Goal: Check status: Check status

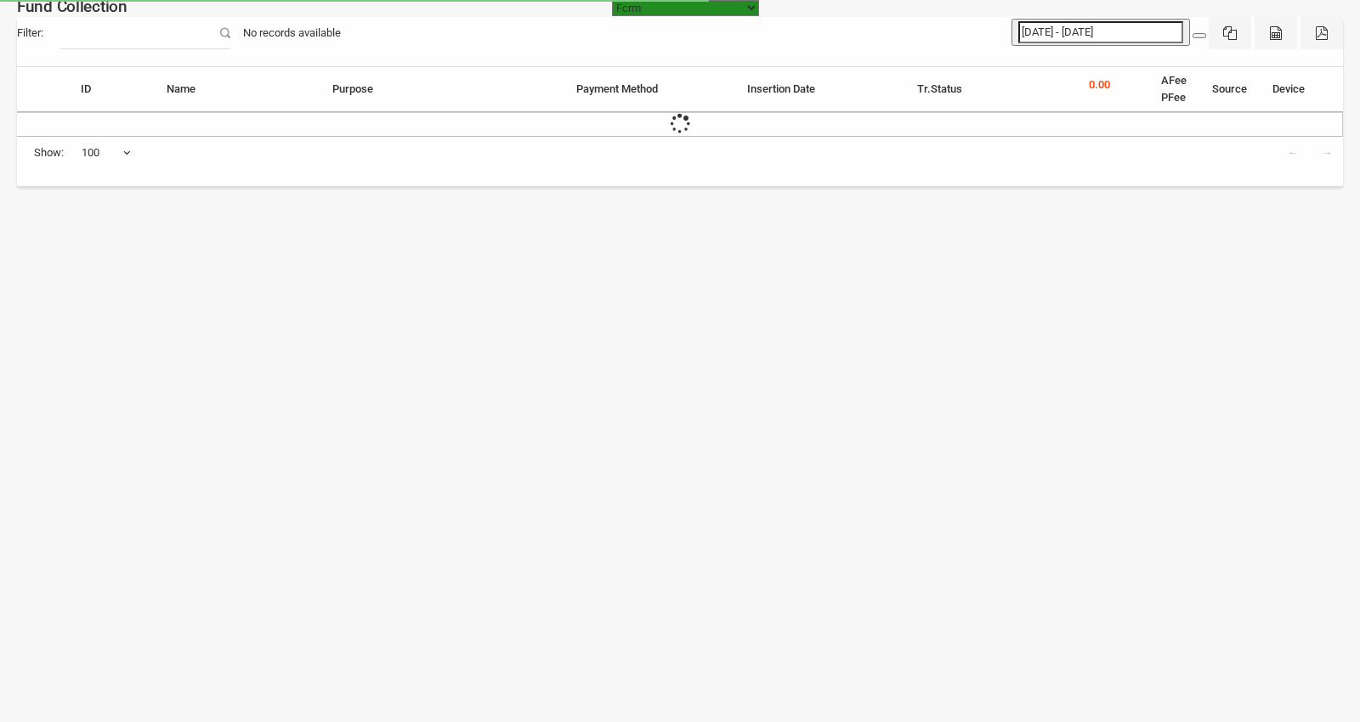
select select "[URL][DOMAIN_NAME]"
select select "100"
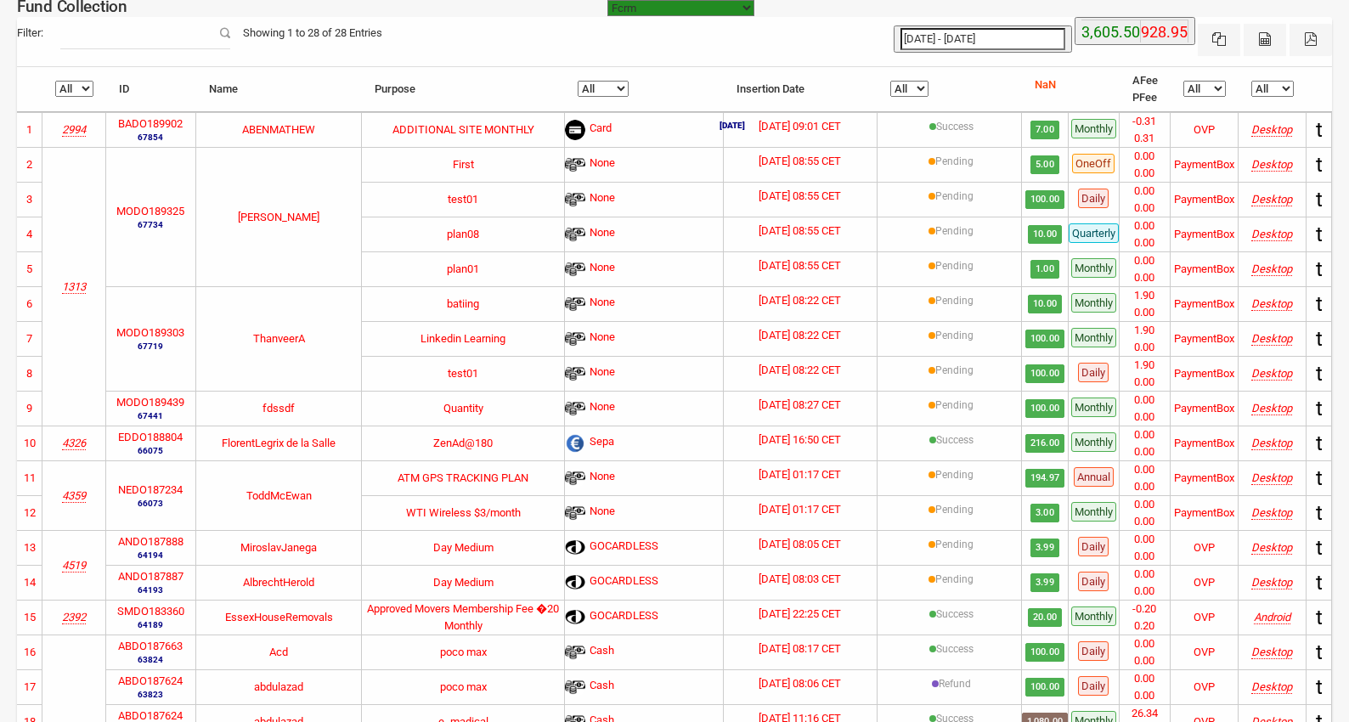
select select "[URL][DOMAIN_NAME]"
select select "100"
type input "17-09-2025"
click at [989, 28] on input "[DATE] - [DATE]" at bounding box center [983, 39] width 165 height 22
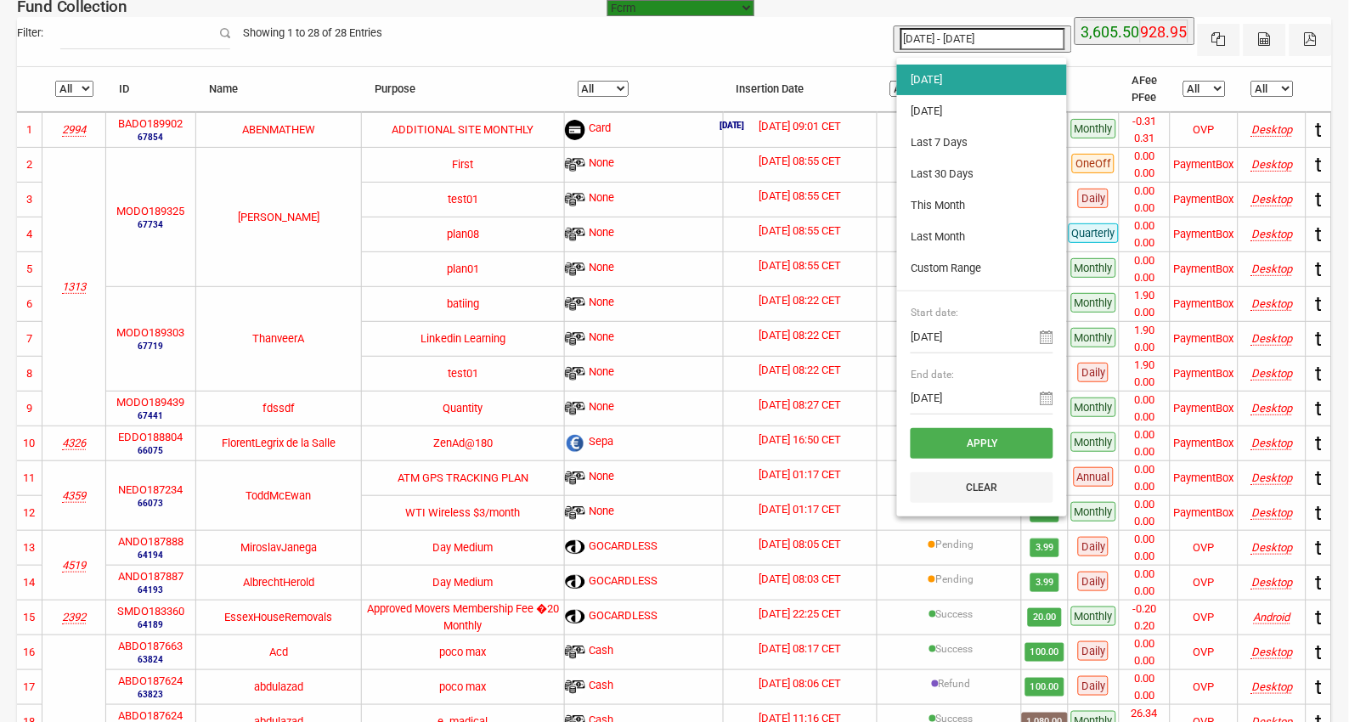
click at [954, 79] on li "[DATE]" at bounding box center [982, 80] width 170 height 31
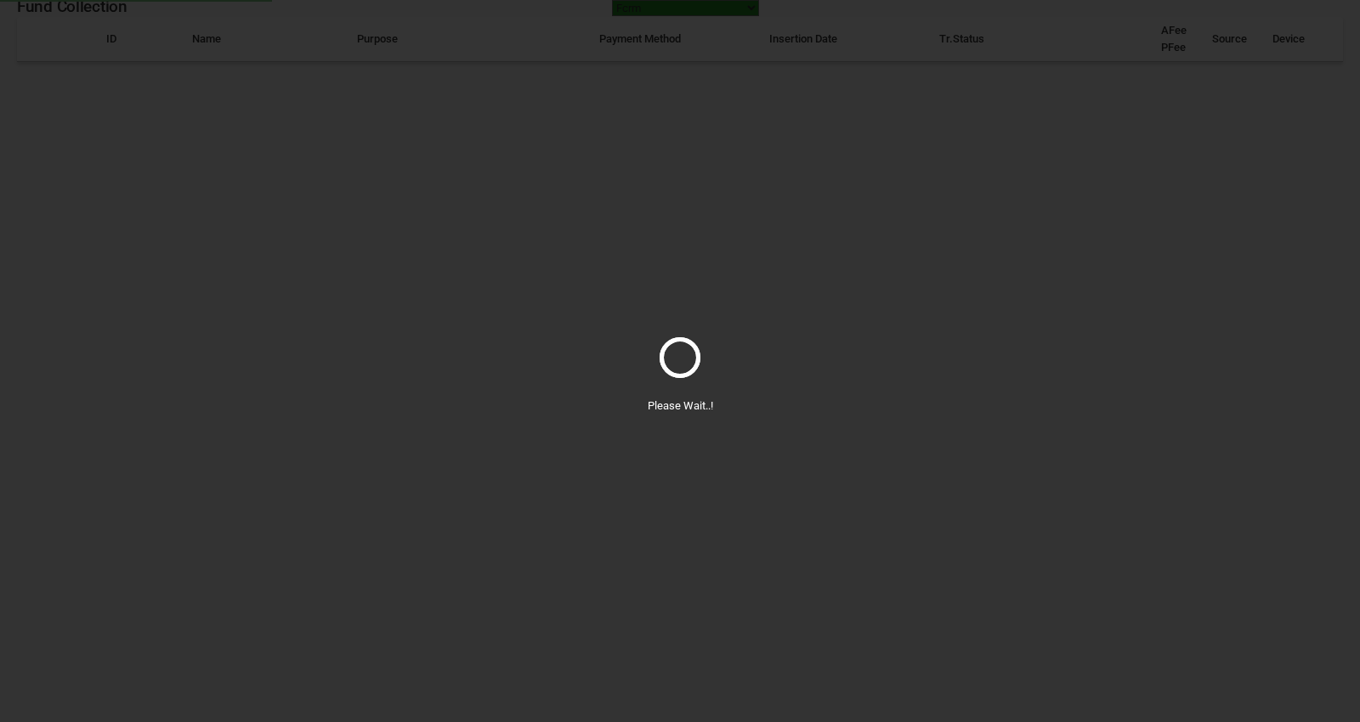
select select "100"
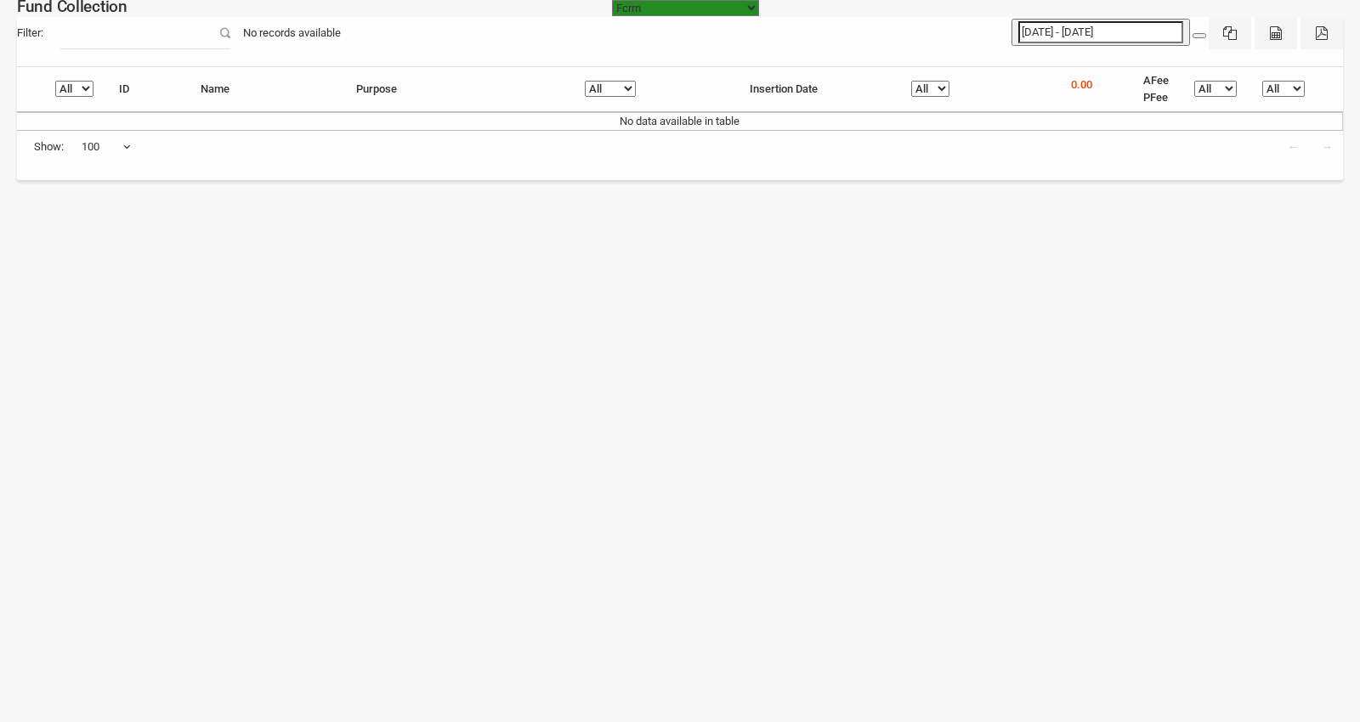
type input "17-09-2025"
click at [1084, 35] on input "[DATE] - [DATE]" at bounding box center [1100, 32] width 165 height 22
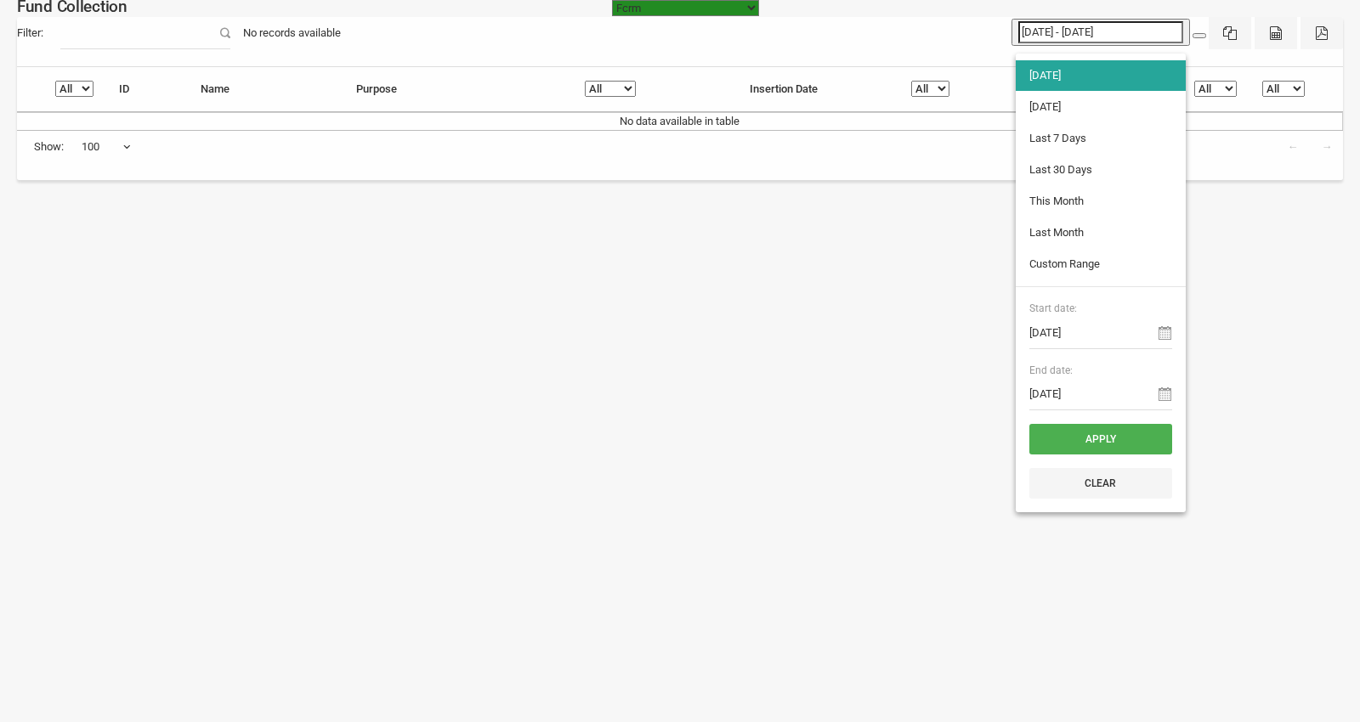
click at [1040, 81] on li "[DATE]" at bounding box center [1100, 75] width 170 height 31
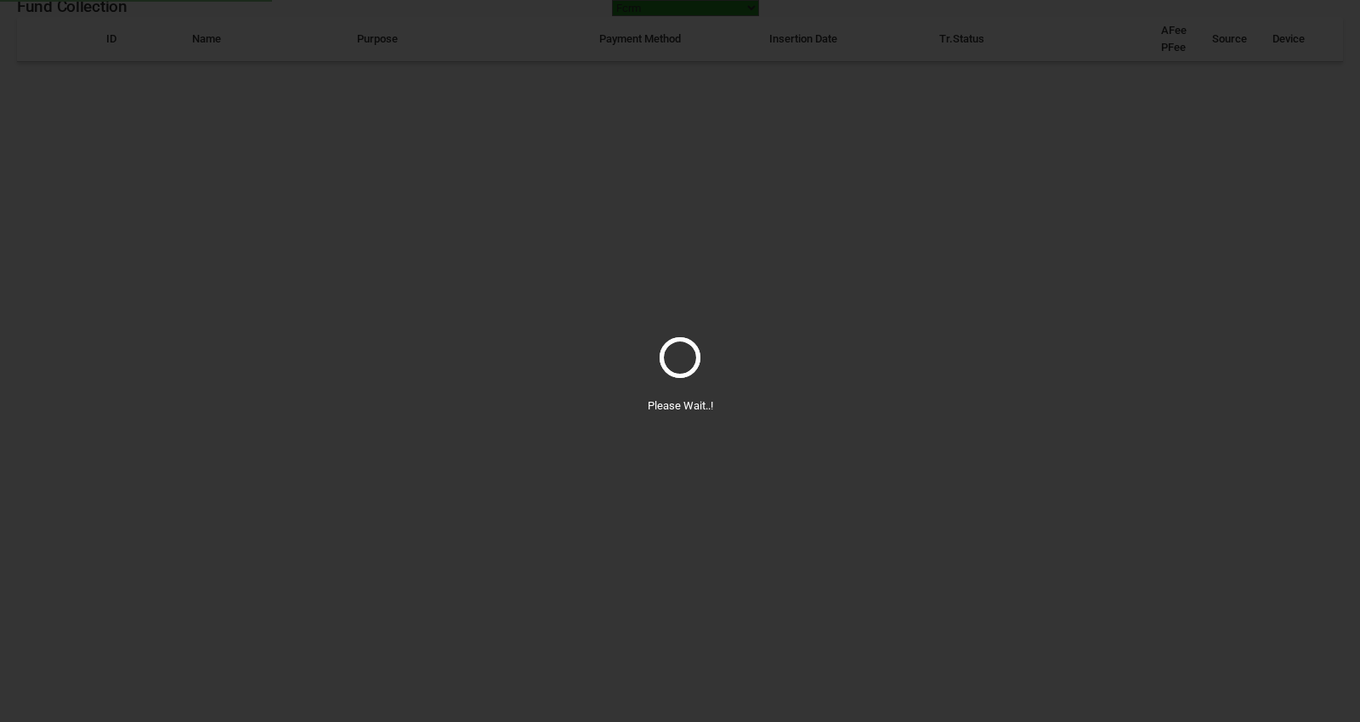
select select "100"
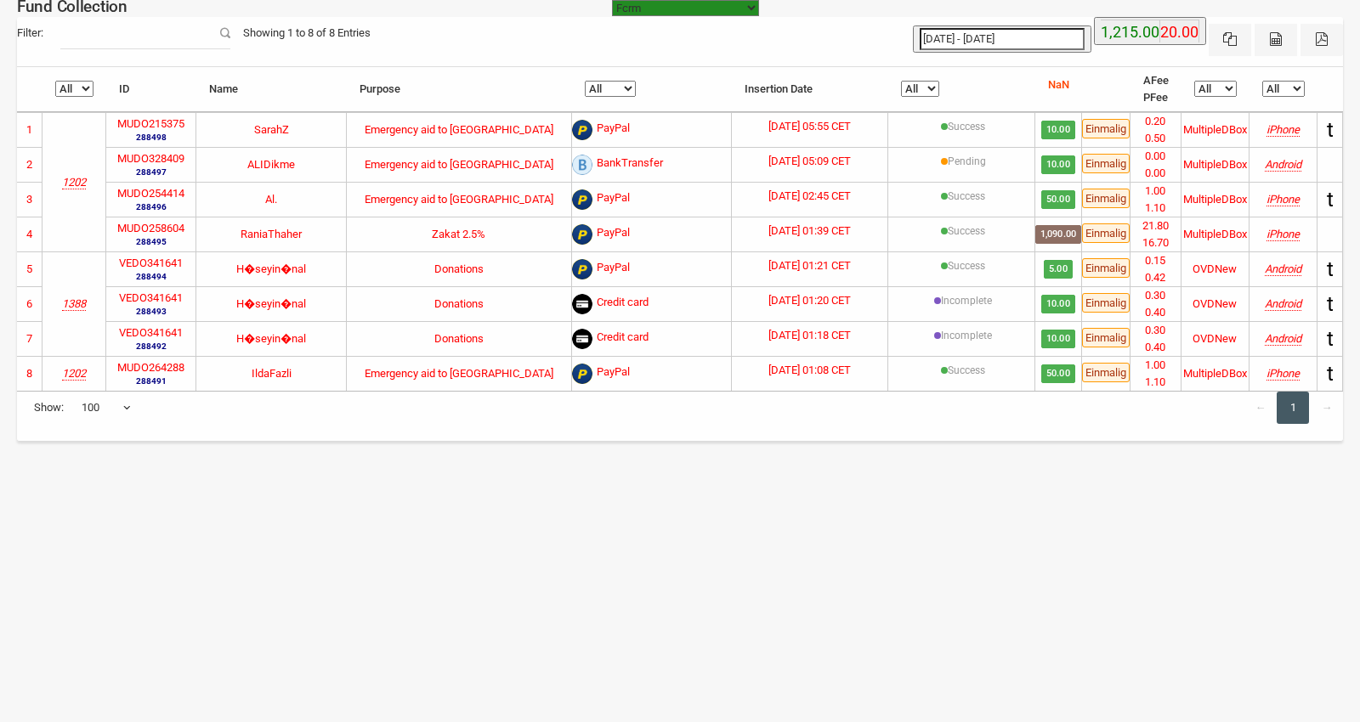
select select "100"
type input "[DATE]"
type input "17-09-2025"
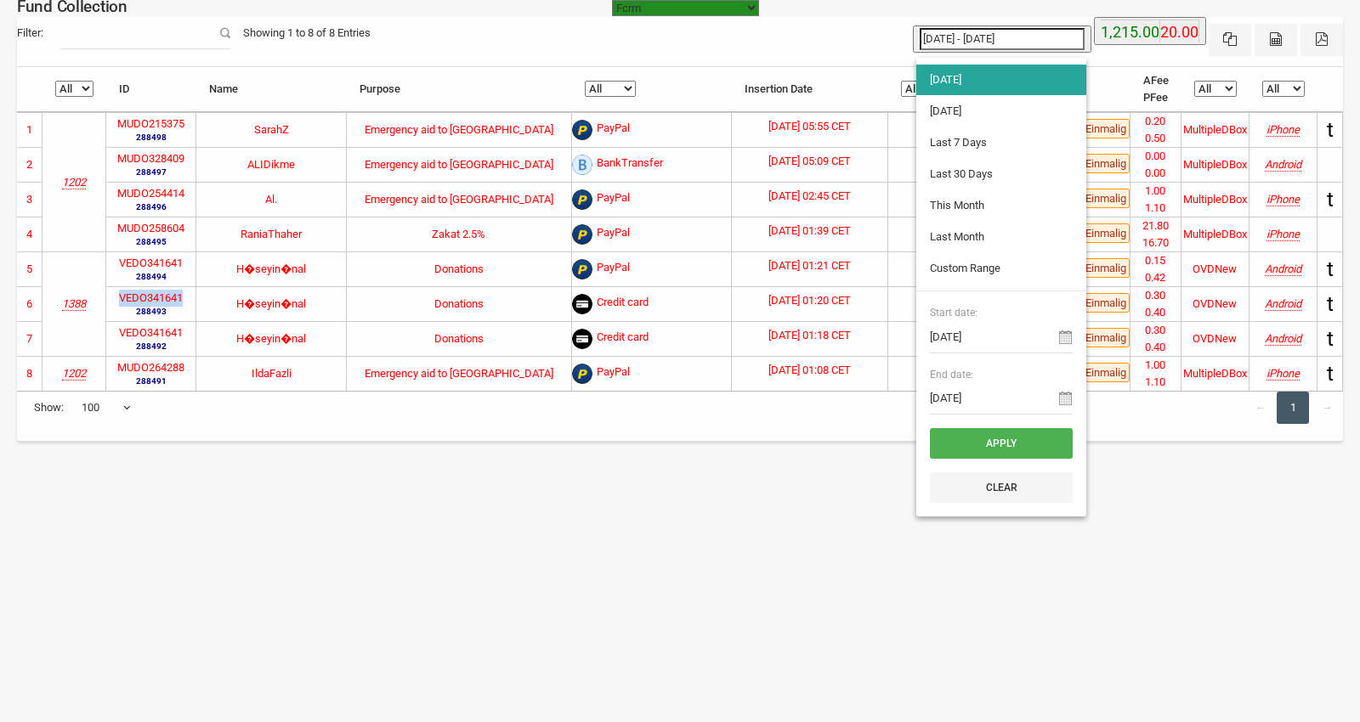
click at [1011, 41] on input "[DATE] - [DATE]" at bounding box center [1001, 39] width 165 height 22
click at [958, 79] on li "[DATE]" at bounding box center [1001, 80] width 170 height 31
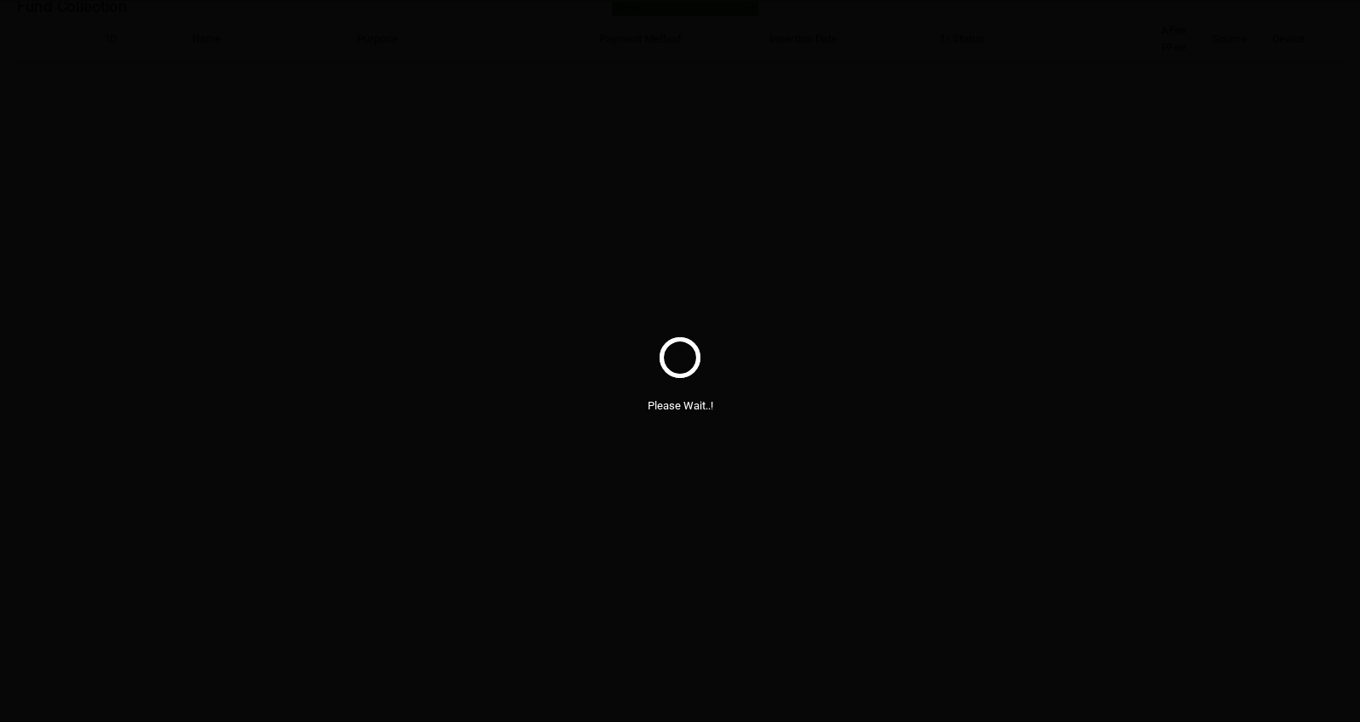
select select "100"
